Goal: Information Seeking & Learning: Learn about a topic

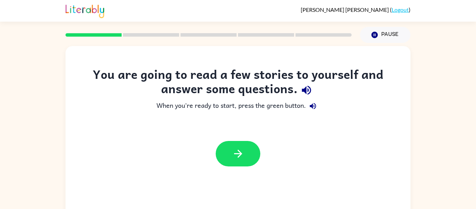
click at [314, 198] on div "You are going to read a few stories to yourself and answer some questions. When…" at bounding box center [238, 145] width 345 height 199
click at [237, 155] on icon "button" at bounding box center [238, 153] width 12 height 12
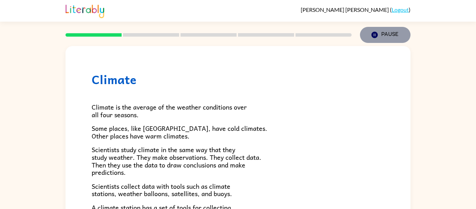
click at [375, 36] on icon "button" at bounding box center [374, 35] width 6 height 6
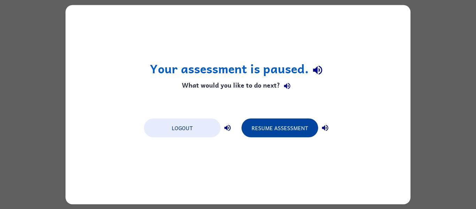
click at [272, 123] on button "Resume Assessment" at bounding box center [279, 127] width 77 height 19
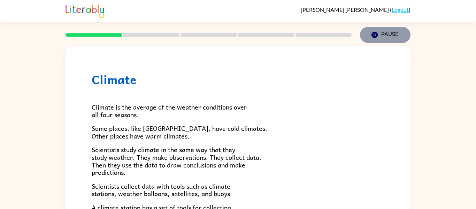
click at [388, 35] on button "Pause Pause" at bounding box center [385, 35] width 51 height 16
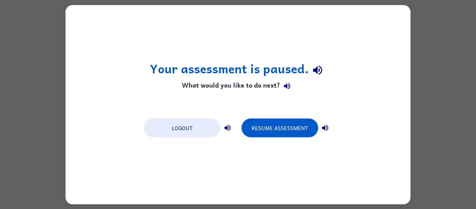
click at [468, 57] on div "Your assessment is paused. What would you like to do next? Logout Resume Assess…" at bounding box center [238, 104] width 476 height 209
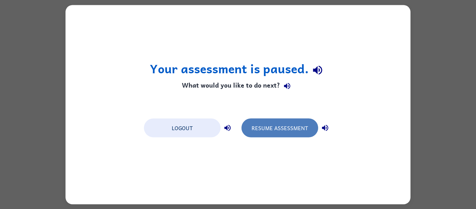
click at [292, 122] on button "Resume Assessment" at bounding box center [279, 127] width 77 height 19
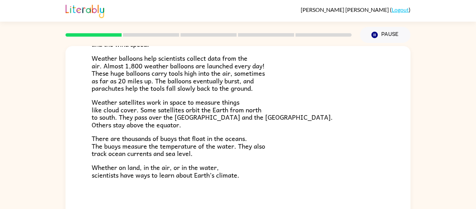
scroll to position [195, 0]
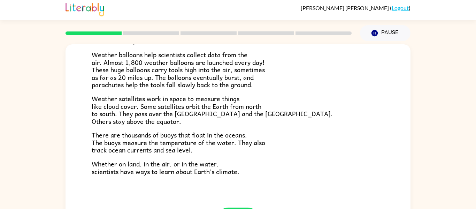
click at [318, 73] on p "Weather balloons help scientists collect data from the air. Almost 1,800 weathe…" at bounding box center [238, 70] width 293 height 38
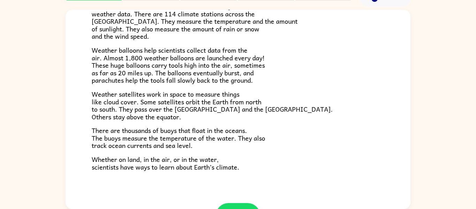
scroll to position [167, 0]
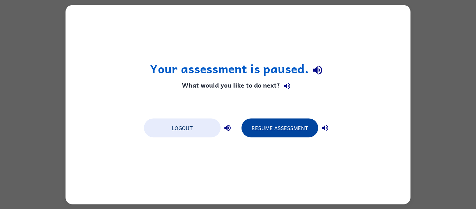
click at [271, 125] on button "Resume Assessment" at bounding box center [279, 127] width 77 height 19
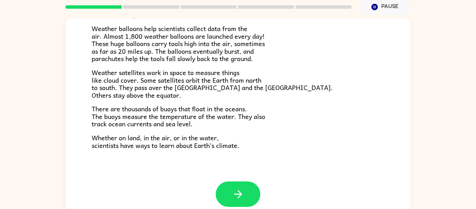
scroll to position [36, 0]
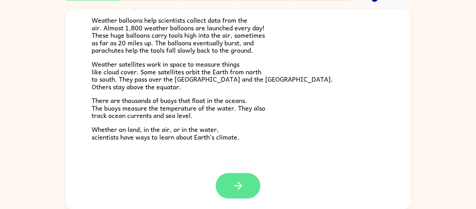
click at [236, 190] on icon "button" at bounding box center [238, 185] width 12 height 12
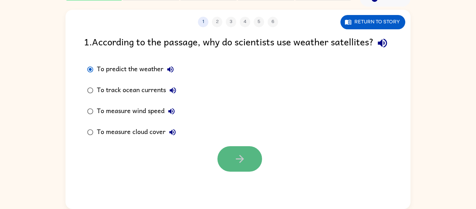
click at [241, 163] on icon "button" at bounding box center [240, 159] width 8 height 8
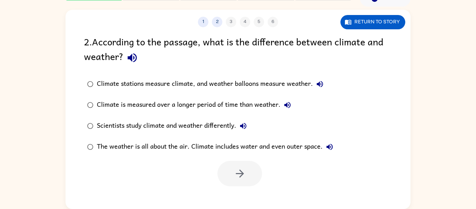
click at [179, 129] on div "Scientists study climate and weather differently." at bounding box center [173, 126] width 153 height 14
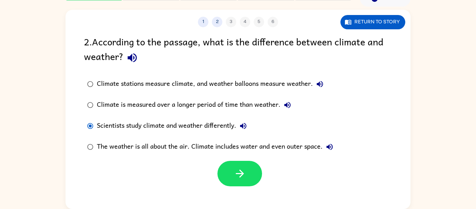
click at [222, 87] on div "Climate stations measure climate, and weather balloons measure weather." at bounding box center [212, 84] width 230 height 14
click at [240, 178] on icon "button" at bounding box center [240, 173] width 12 height 12
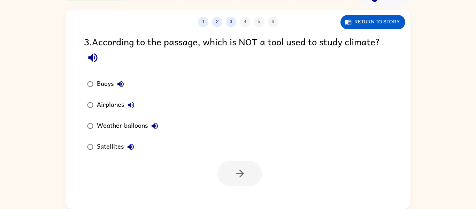
click at [122, 105] on div "Airplanes" at bounding box center [117, 105] width 41 height 14
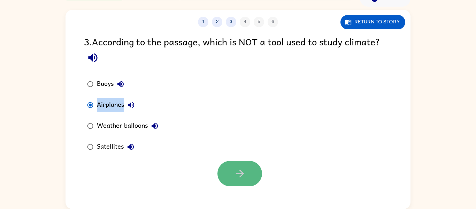
click at [232, 171] on button "button" at bounding box center [239, 173] width 45 height 25
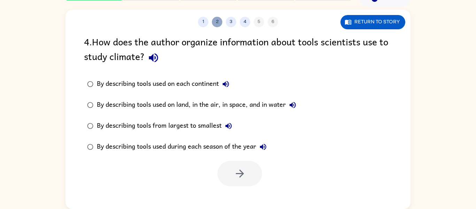
click at [214, 24] on button "2" at bounding box center [217, 22] width 10 height 10
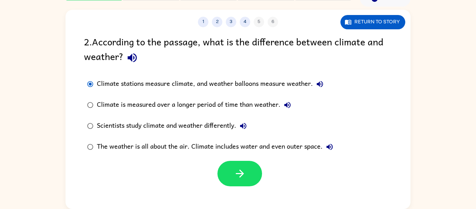
click at [142, 129] on div "Scientists study climate and weather differently." at bounding box center [173, 126] width 153 height 14
click at [230, 169] on button "button" at bounding box center [239, 173] width 45 height 25
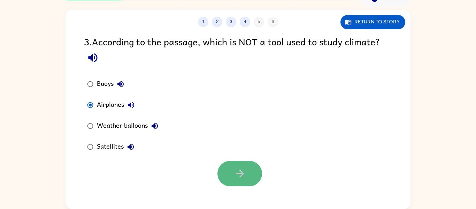
click at [230, 168] on button "button" at bounding box center [239, 173] width 45 height 25
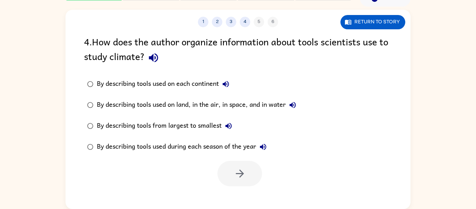
click at [171, 101] on div "By describing tools used on land, in the air, in space, and in water" at bounding box center [198, 105] width 203 height 14
click at [238, 179] on icon "button" at bounding box center [240, 173] width 12 height 12
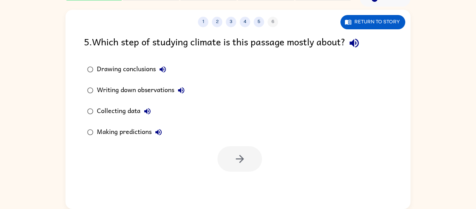
click at [107, 110] on div "Collecting data" at bounding box center [125, 111] width 57 height 14
click at [222, 157] on button "button" at bounding box center [239, 158] width 45 height 25
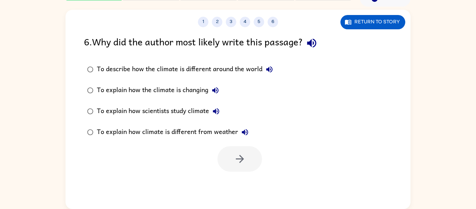
click at [141, 70] on div "To describe how the climate is different around the world" at bounding box center [186, 69] width 179 height 14
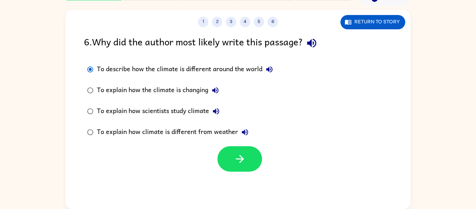
click at [152, 135] on div "To explain how climate is different from weather" at bounding box center [174, 132] width 155 height 14
click at [240, 158] on icon "button" at bounding box center [240, 159] width 12 height 12
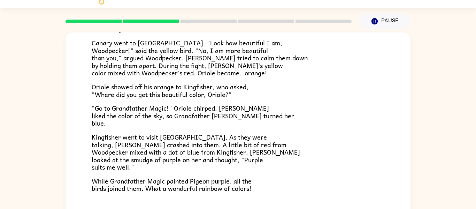
scroll to position [0, 0]
